Goal: Information Seeking & Learning: Learn about a topic

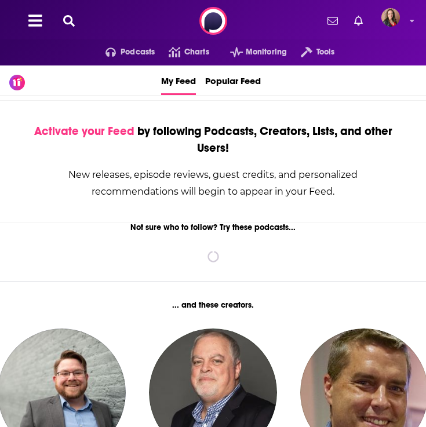
click at [111, 26] on div "Podcasts Charts Monitoring Tools For Business For Podcasters More" at bounding box center [213, 21] width 426 height 42
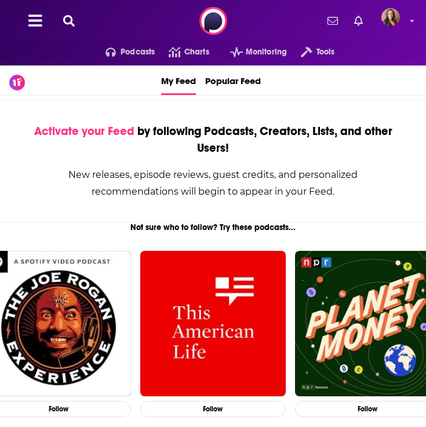
click at [87, 21] on div "Podcasts Charts Monitoring Tools For Business For Podcasters More" at bounding box center [213, 21] width 426 height 42
click at [87, 27] on div "Podcasts Charts Monitoring Tools For Business For Podcasters More" at bounding box center [213, 21] width 426 height 42
click at [95, 22] on div "Podcasts Charts Monitoring Tools For Business For Podcasters More" at bounding box center [213, 21] width 426 height 42
click at [67, 21] on icon at bounding box center [69, 21] width 12 height 12
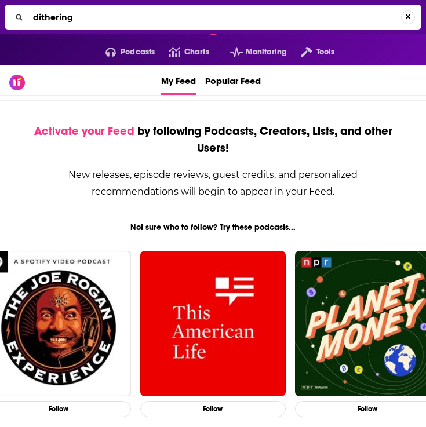
type input "dithering"
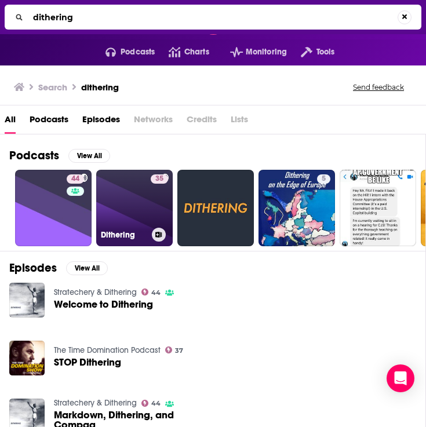
click at [132, 207] on link "35 Dithering" at bounding box center [134, 208] width 77 height 77
